Goal: Task Accomplishment & Management: Manage account settings

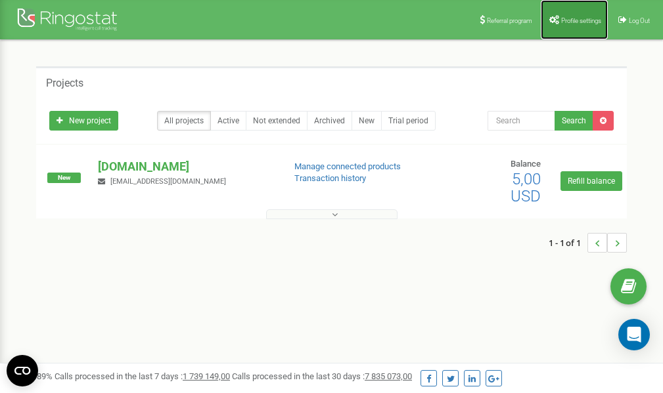
click at [568, 26] on link "Profile settings" at bounding box center [573, 19] width 67 height 39
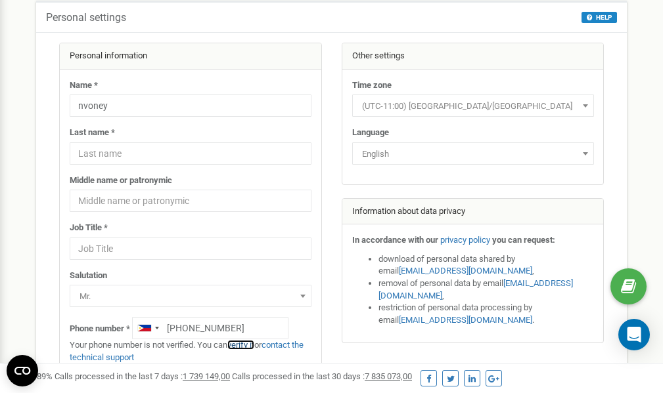
click at [242, 345] on link "verify it" at bounding box center [240, 345] width 27 height 10
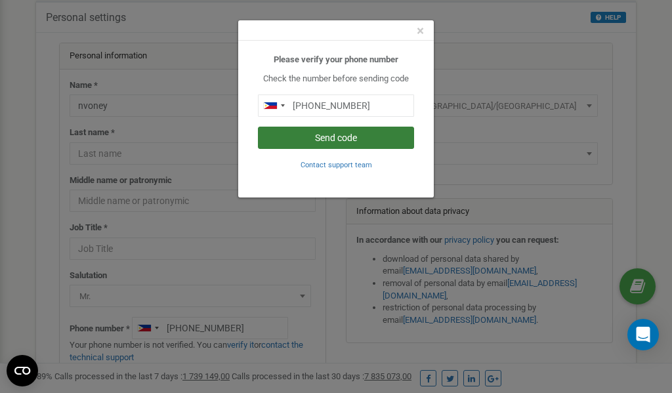
click at [313, 138] on button "Send code" at bounding box center [336, 138] width 156 height 22
